Goal: Check status: Check status

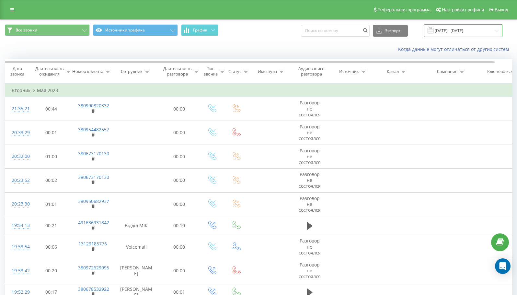
click at [483, 31] on input "[DATE] - [DATE]" at bounding box center [463, 30] width 78 height 13
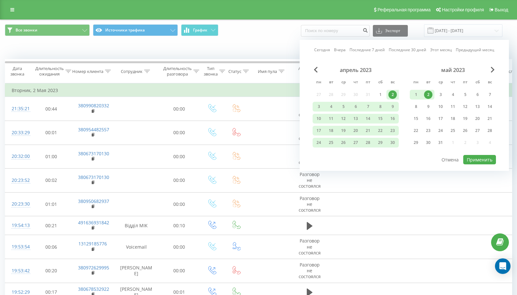
click at [322, 52] on link "Сегодня" at bounding box center [322, 50] width 16 height 6
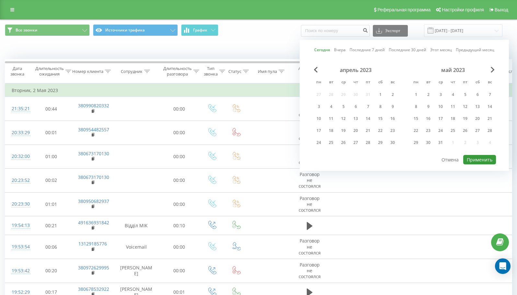
click at [478, 159] on button "Применить" at bounding box center [480, 159] width 33 height 9
type input "[DATE] - [DATE]"
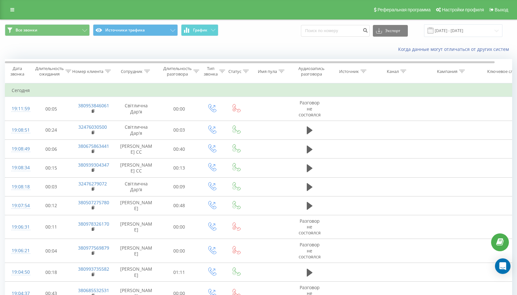
click at [57, 36] on span "Все звонки Источники трафика График" at bounding box center [129, 30] width 249 height 13
click at [63, 31] on button "Все звонки" at bounding box center [47, 30] width 85 height 12
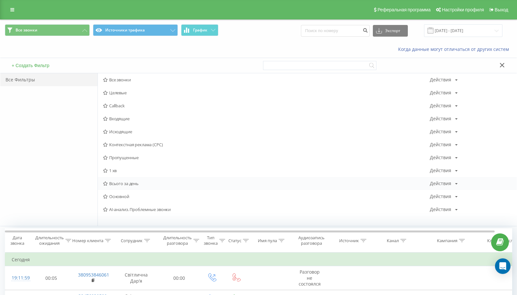
click at [130, 182] on span "Всього за день" at bounding box center [266, 183] width 327 height 5
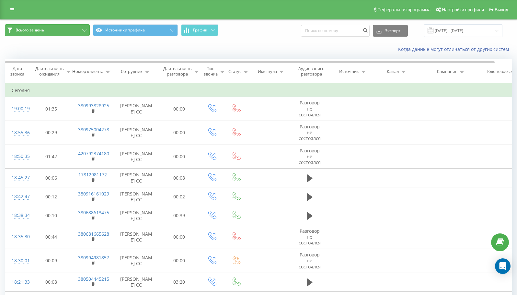
click at [65, 31] on button "Всього за день" at bounding box center [47, 30] width 85 height 12
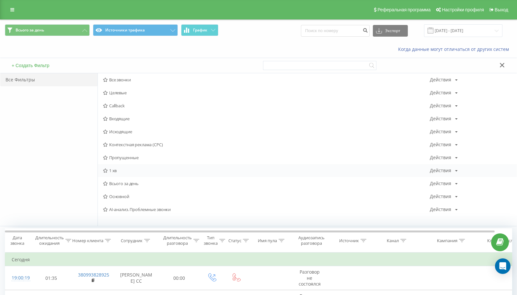
click at [116, 168] on span "1 хв" at bounding box center [266, 170] width 327 height 5
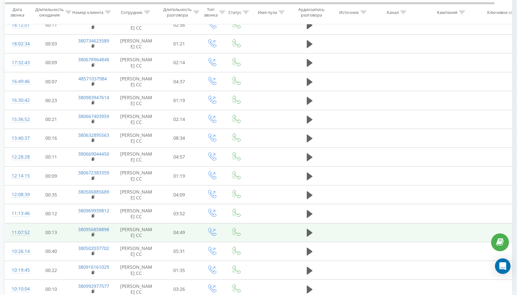
scroll to position [128, 0]
